Goal: Find specific page/section: Find specific page/section

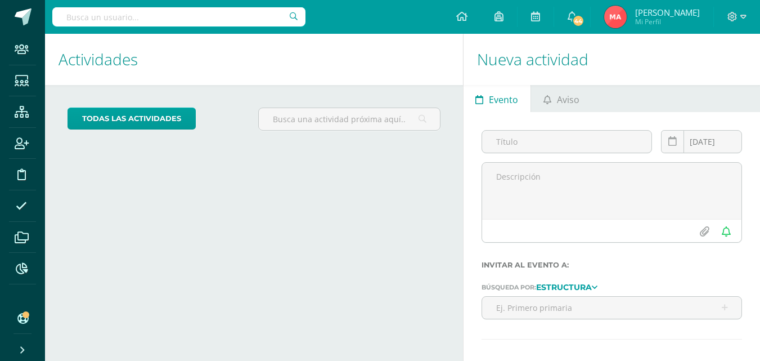
click at [157, 20] on input "text" at bounding box center [178, 16] width 253 height 19
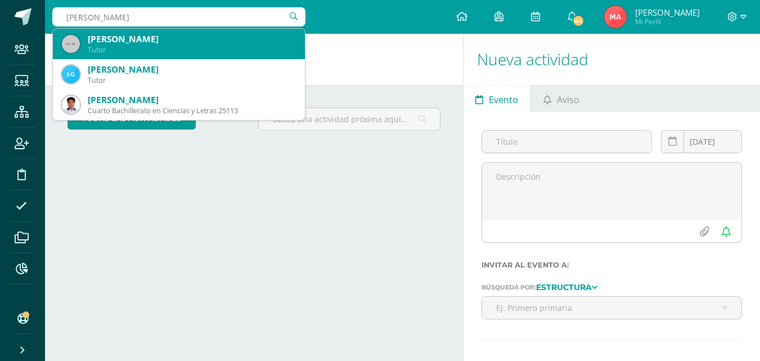
type input "[PERSON_NAME]"
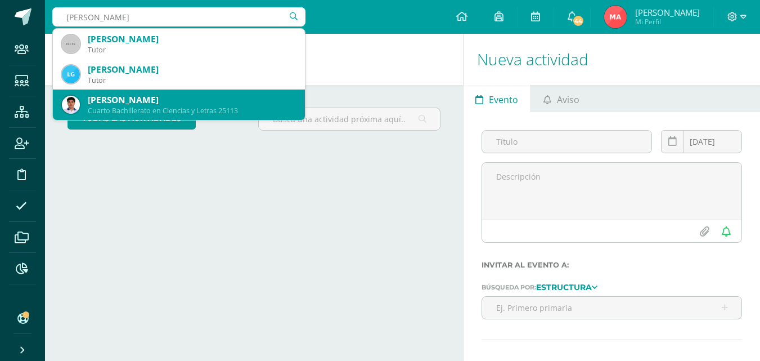
click at [157, 103] on div "[PERSON_NAME]" at bounding box center [192, 100] width 208 height 12
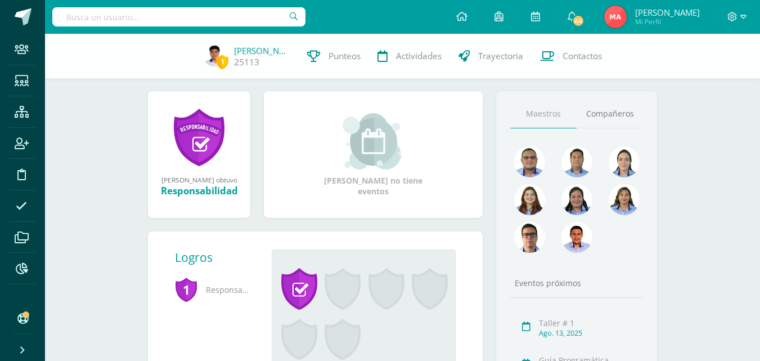
scroll to position [169, 0]
